Goal: Transaction & Acquisition: Download file/media

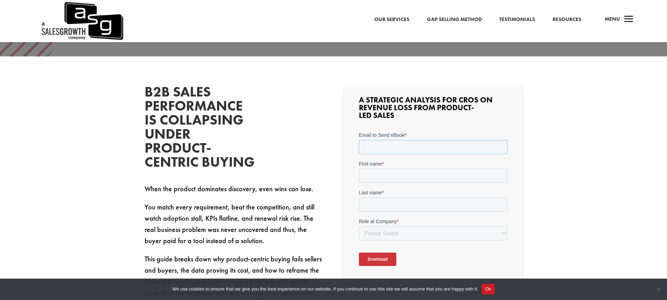
click at [376, 148] on input "Email to Send eBook *" at bounding box center [433, 147] width 149 height 14
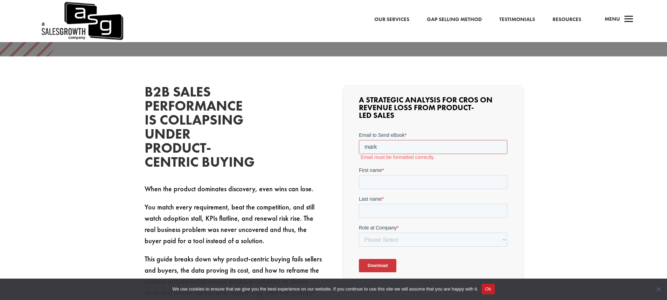
type input "[EMAIL_ADDRESS][DOMAIN_NAME]"
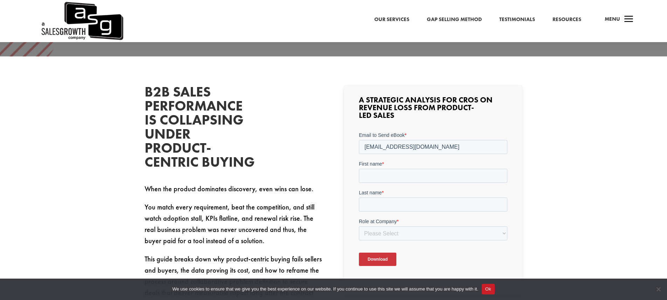
click at [383, 182] on form "Email to Send eBook * [EMAIL_ADDRESS][DOMAIN_NAME] First name * Last name * Rol…" at bounding box center [433, 201] width 149 height 140
click at [380, 179] on input "First name *" at bounding box center [433, 176] width 149 height 14
type input "Mark"
type input "Bregmann"
click at [388, 233] on select "Please Select C-Level (CRO, CSO, etc) Senior Leadership (VP of Sales, VP of Ena…" at bounding box center [433, 233] width 149 height 14
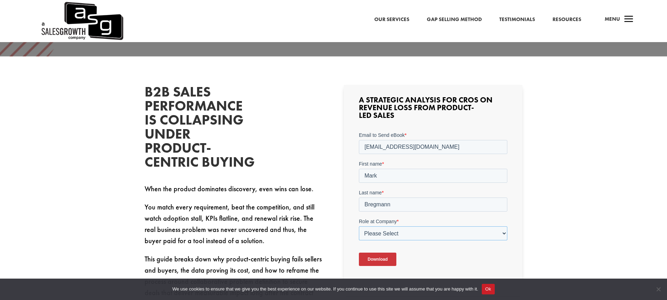
select select "Other"
click at [359, 226] on select "Please Select C-Level (CRO, CSO, etc) Senior Leadership (VP of Sales, VP of Ena…" at bounding box center [433, 233] width 149 height 14
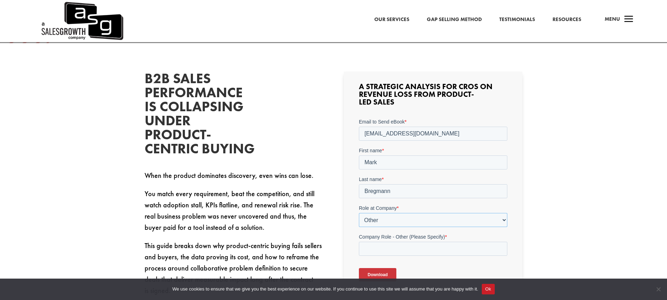
scroll to position [204, 0]
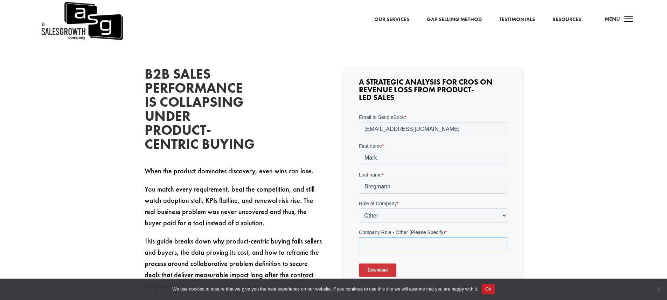
click at [369, 246] on input "Company Role - Other (Please Specify) *" at bounding box center [433, 244] width 149 height 14
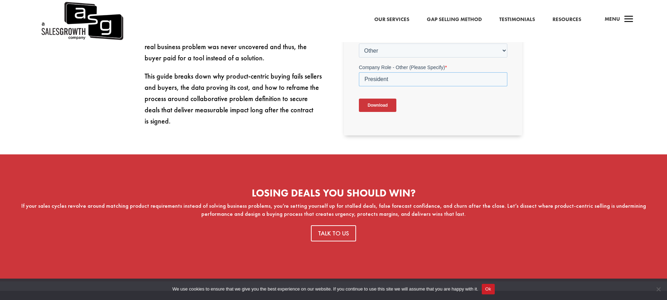
type input "President"
click at [375, 108] on input "Download" at bounding box center [377, 105] width 37 height 13
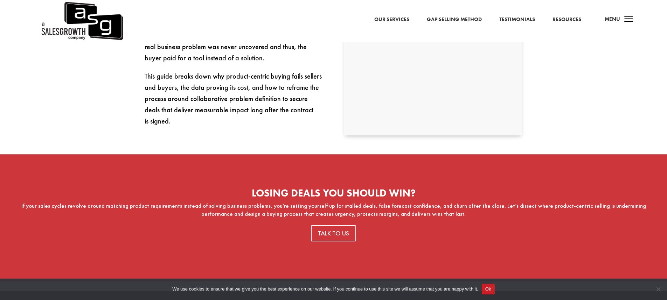
click at [495, 290] on button "Ok" at bounding box center [488, 288] width 13 height 11
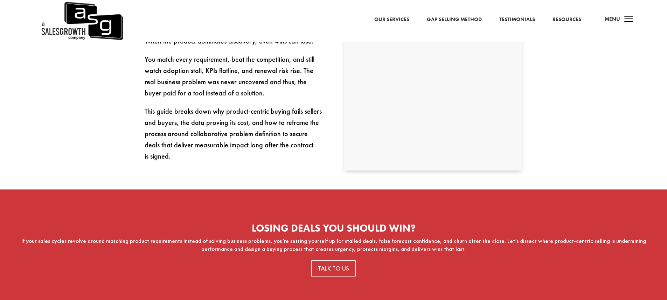
scroll to position [135, 0]
